Goal: Share content: Share content

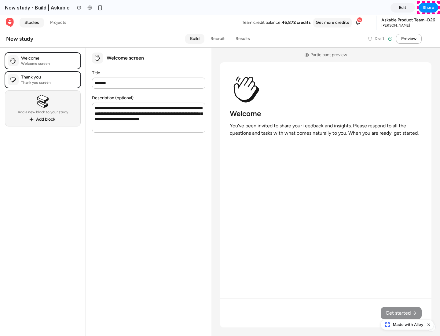
click at [429, 8] on span "Share" at bounding box center [429, 8] width 12 height 6
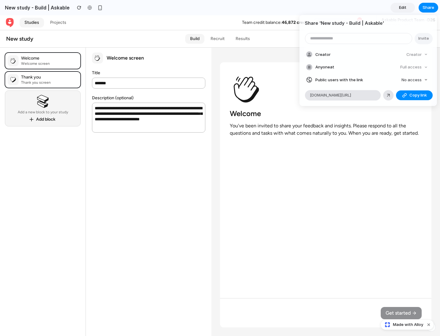
click at [415, 95] on span "Copy link" at bounding box center [418, 95] width 17 height 6
click at [408, 325] on div "Share ' New study - Build | Askable ' Invite Creator Creator Anyone at Full acc…" at bounding box center [220, 168] width 440 height 336
